Goal: Information Seeking & Learning: Learn about a topic

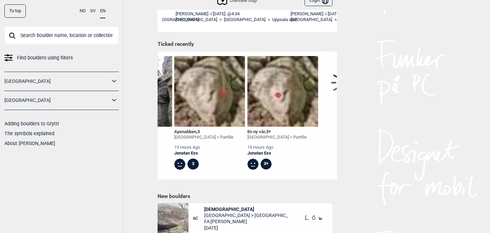
scroll to position [0, 572]
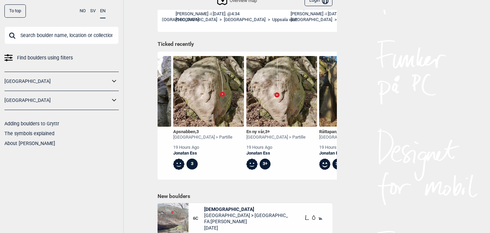
click at [219, 106] on img at bounding box center [208, 91] width 71 height 71
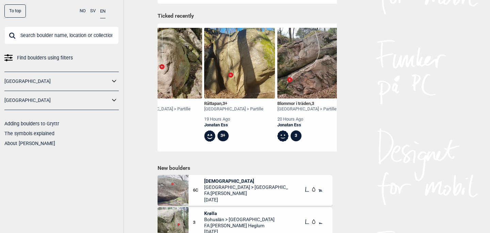
scroll to position [0, 683]
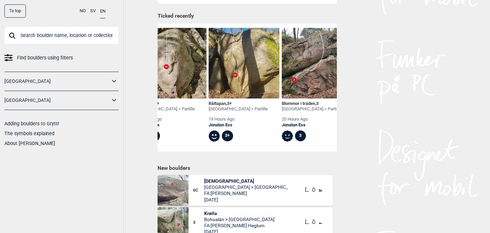
click at [248, 68] on img at bounding box center [243, 63] width 71 height 71
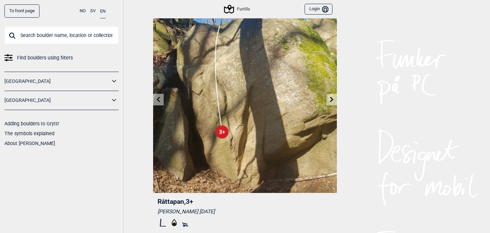
scroll to position [25, 0]
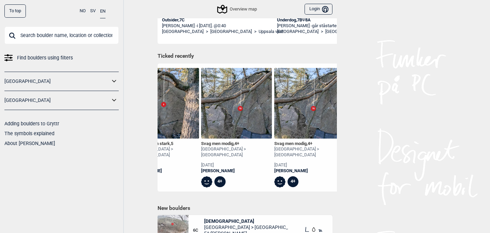
scroll to position [0, 3609]
click at [240, 119] on img at bounding box center [236, 103] width 71 height 71
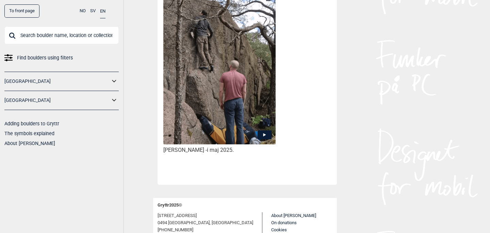
scroll to position [311, 0]
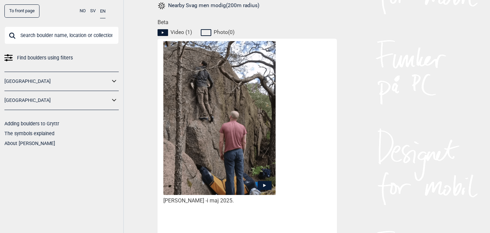
click at [233, 137] on img at bounding box center [219, 118] width 112 height 157
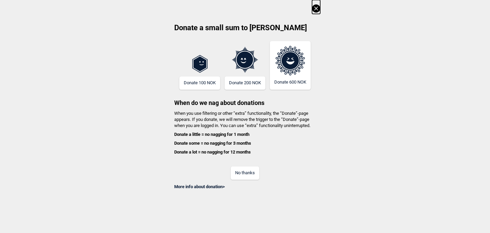
click at [241, 171] on button "No thanks" at bounding box center [245, 173] width 29 height 13
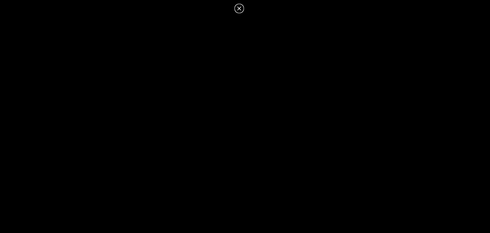
click at [239, 9] on icon at bounding box center [239, 8] width 4 height 4
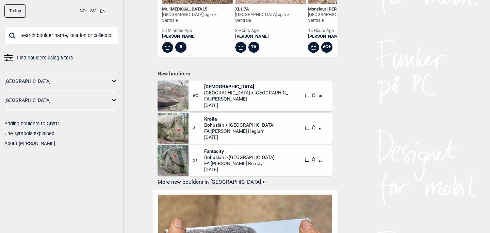
scroll to position [337, 0]
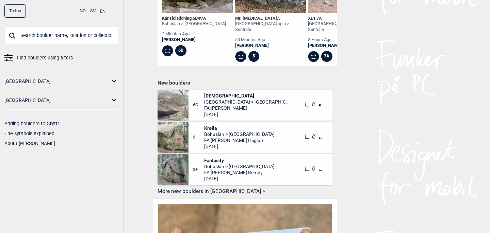
click at [195, 187] on button "More new boulders in [GEOGRAPHIC_DATA] >" at bounding box center [244, 192] width 175 height 11
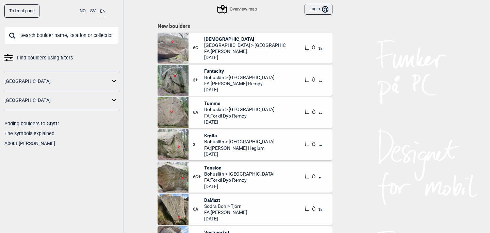
click at [180, 42] on img at bounding box center [172, 48] width 31 height 31
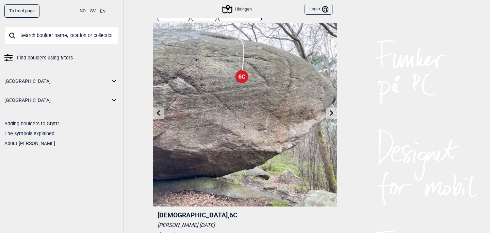
scroll to position [8, 0]
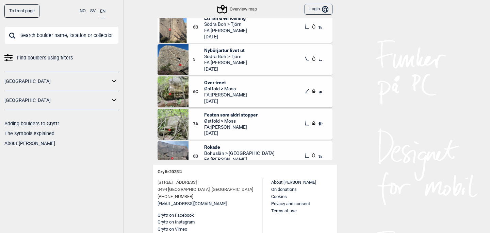
scroll to position [39, 0]
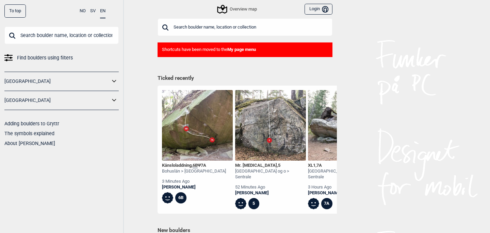
click at [194, 30] on input "text" at bounding box center [244, 27] width 175 height 18
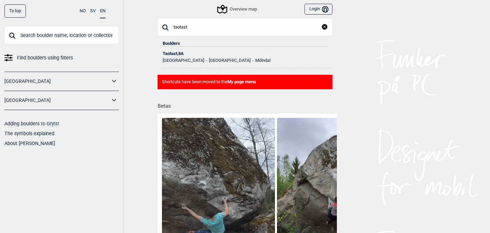
type input "taotast"
click at [175, 54] on div "Taotast , 8A" at bounding box center [245, 53] width 165 height 5
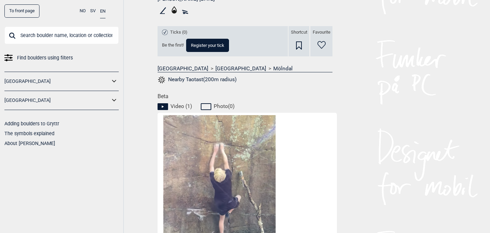
scroll to position [307, 0]
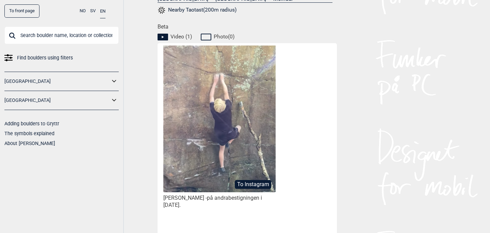
click at [243, 162] on img at bounding box center [219, 117] width 112 height 150
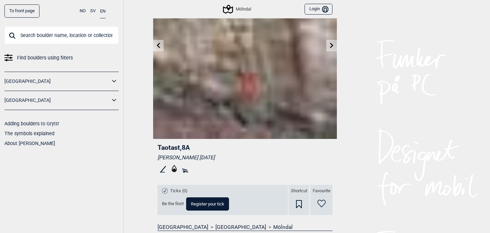
scroll to position [0, 0]
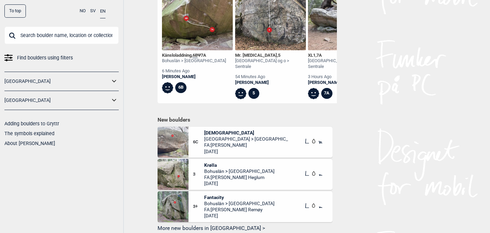
scroll to position [300, 0]
click at [197, 224] on button "More new boulders in [GEOGRAPHIC_DATA] >" at bounding box center [244, 229] width 175 height 11
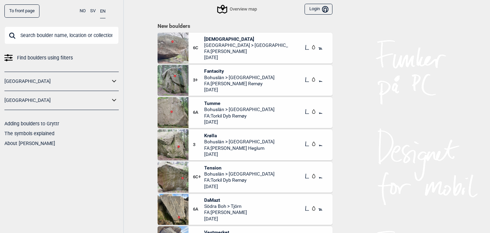
scroll to position [300, 0]
